Goal: Information Seeking & Learning: Learn about a topic

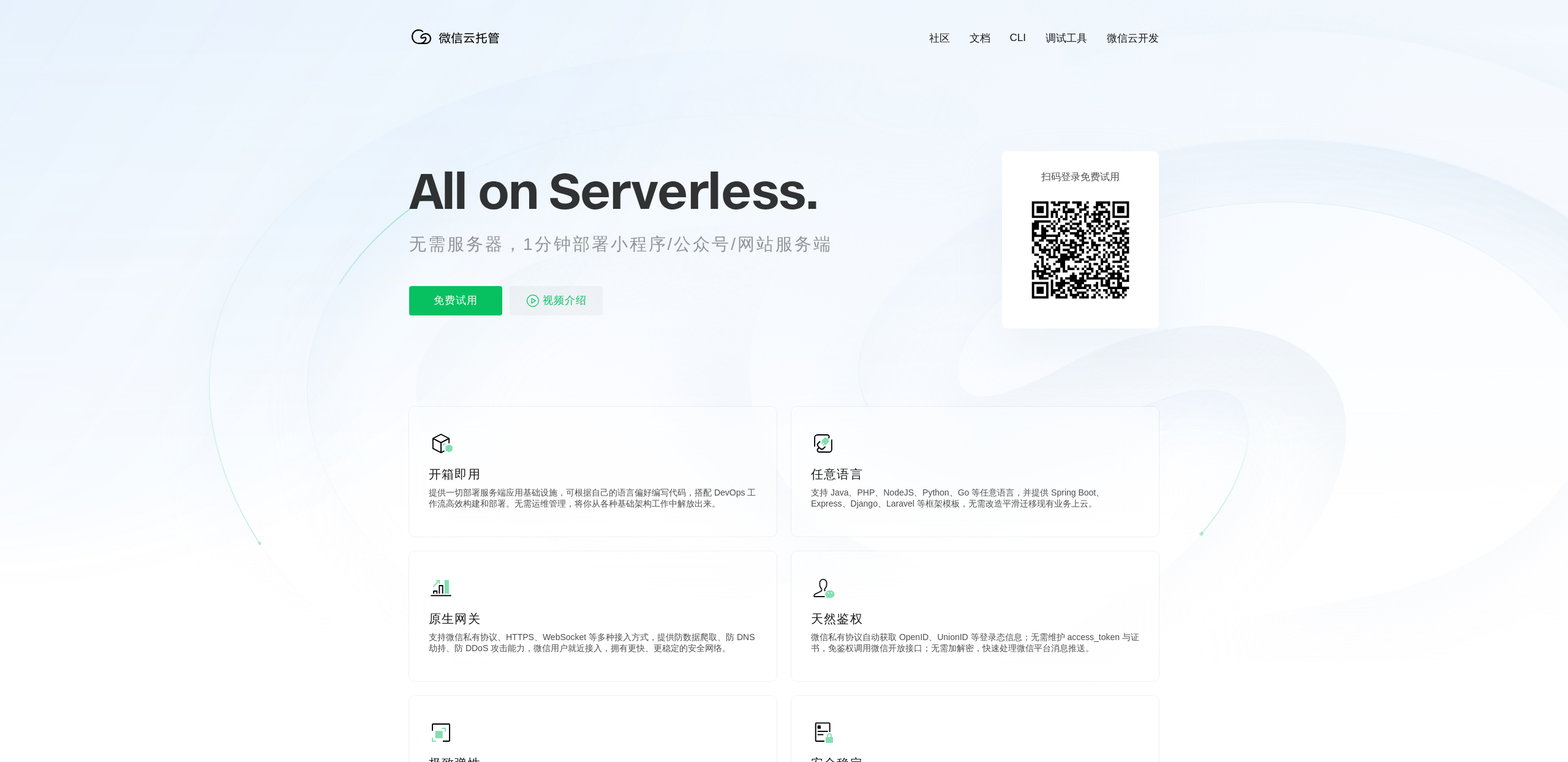
click at [973, 39] on link "文档" at bounding box center [980, 37] width 21 height 14
click at [824, 186] on p "All on Serverless." at bounding box center [635, 190] width 453 height 54
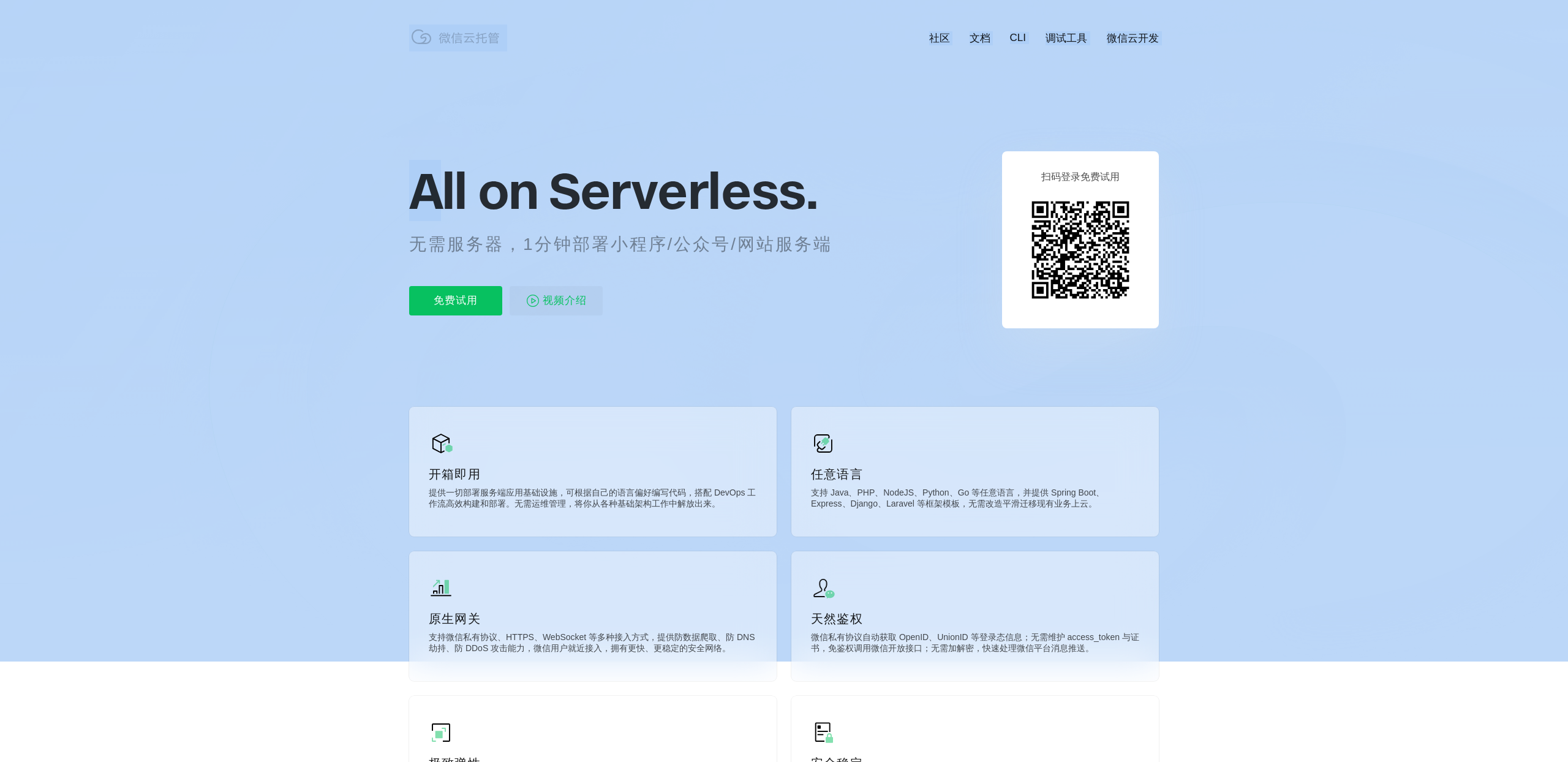
drag, startPoint x: 860, startPoint y: 194, endPoint x: 428, endPoint y: 197, distance: 432.0
click at [428, 197] on span "All on" at bounding box center [473, 190] width 128 height 61
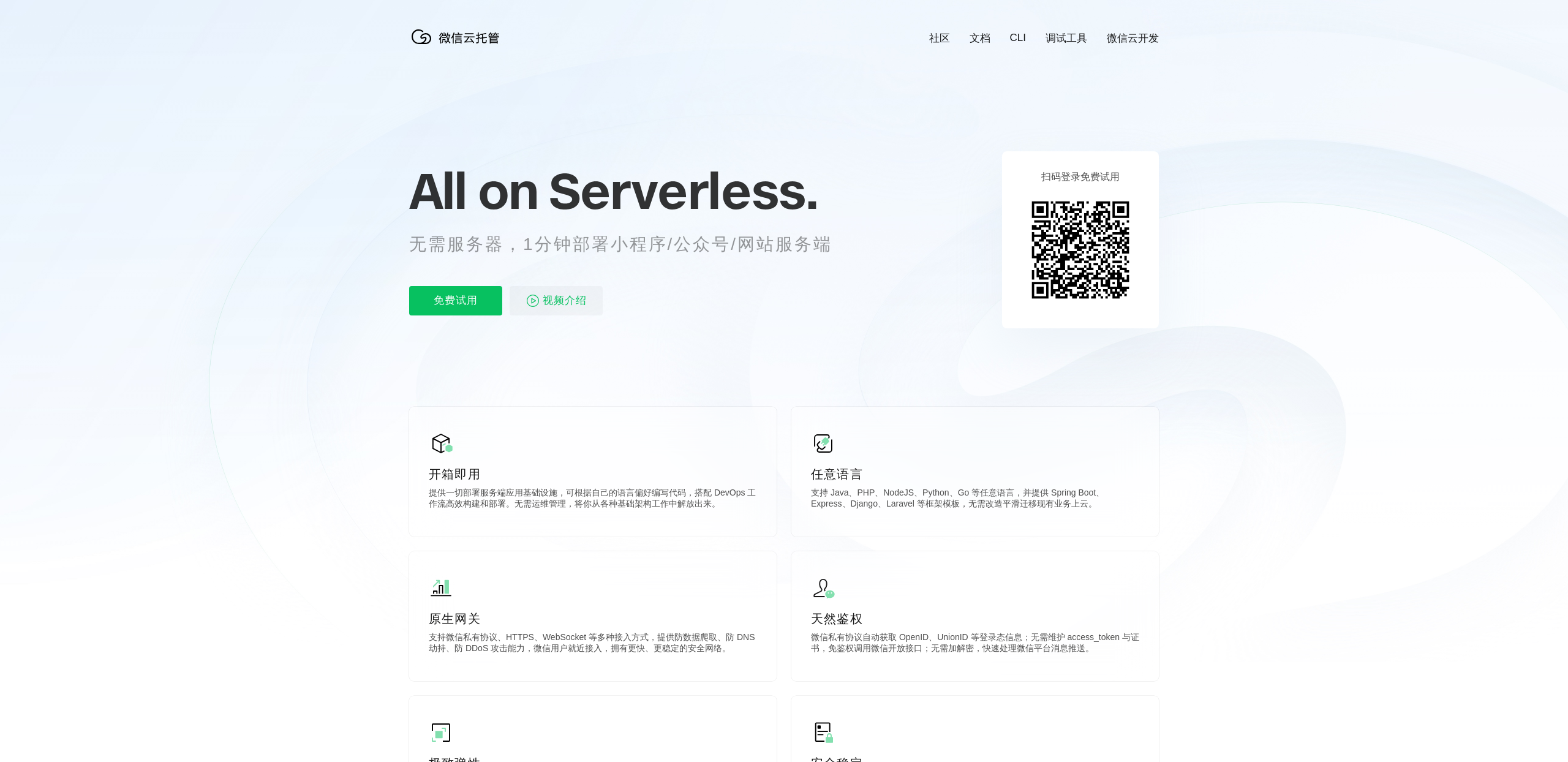
click at [435, 191] on span "All on" at bounding box center [473, 190] width 128 height 61
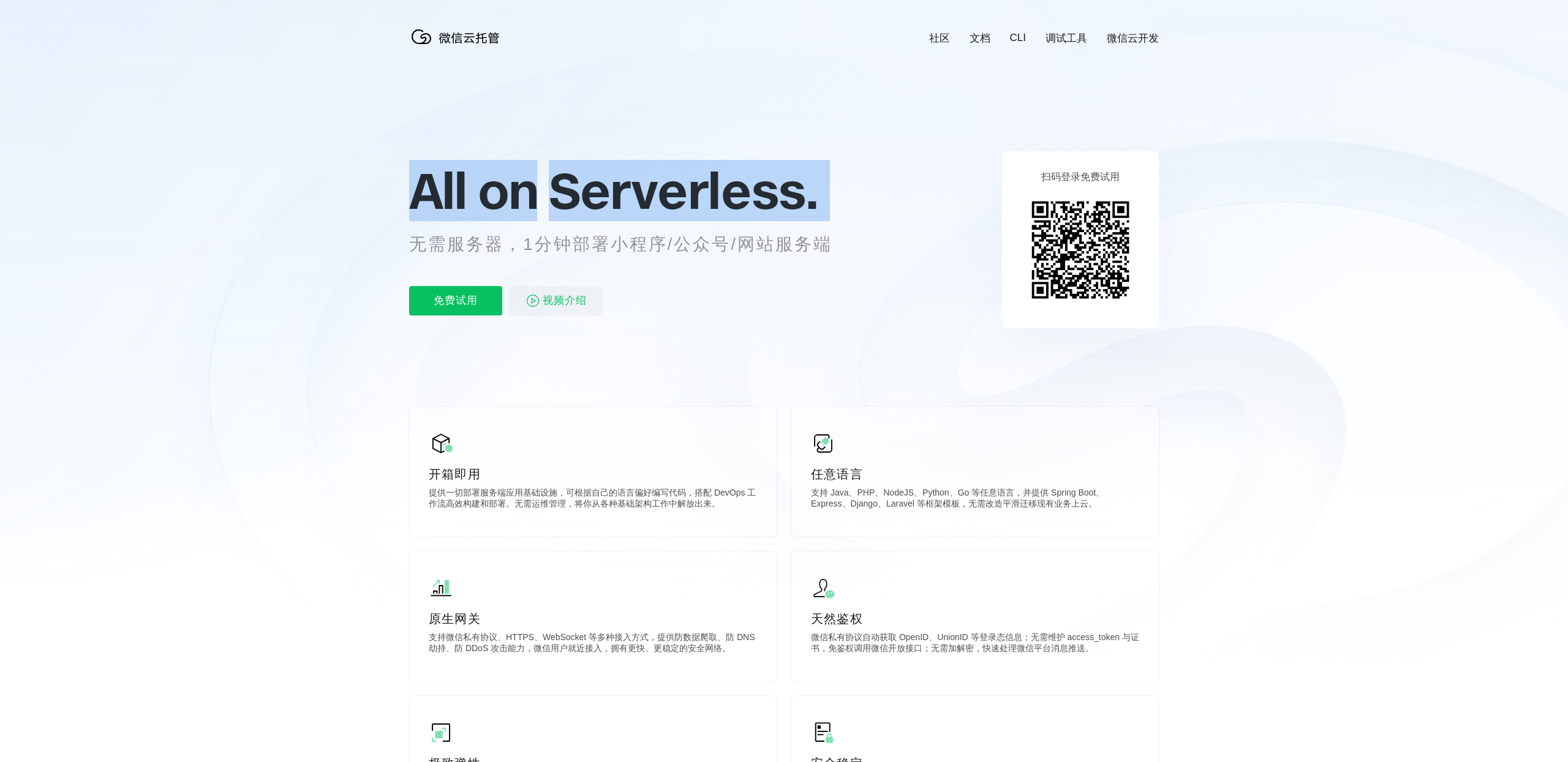
click at [435, 191] on span "All on" at bounding box center [473, 190] width 128 height 61
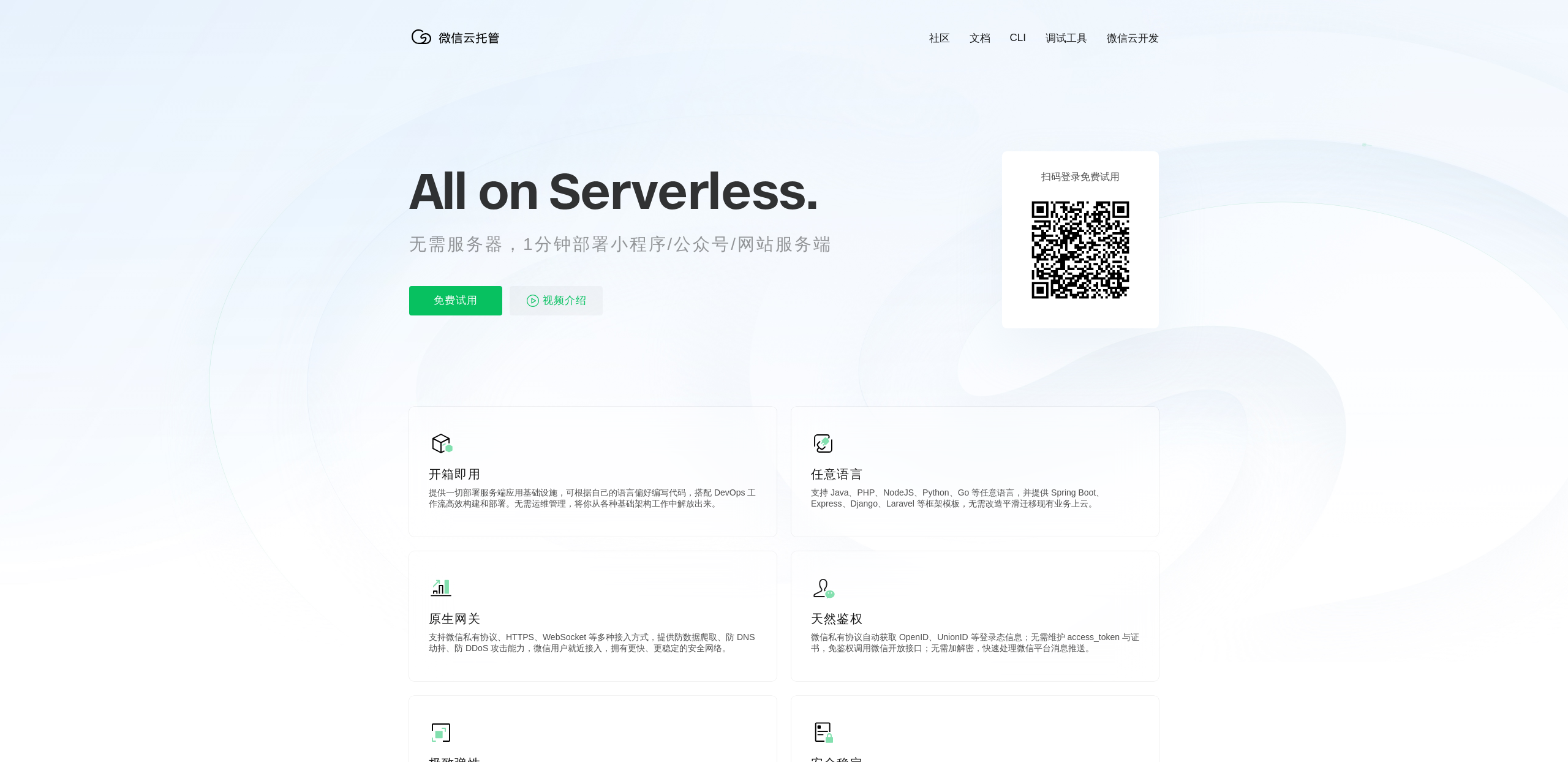
click at [555, 46] on icon at bounding box center [784, 330] width 1176 height 661
